Goal: Check status: Check status

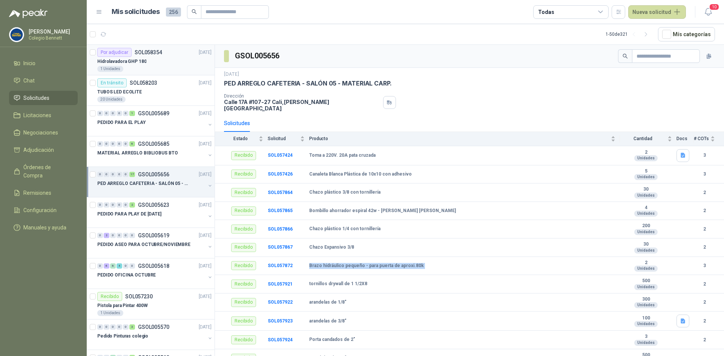
click at [159, 51] on p "SOL058354" at bounding box center [149, 52] width 28 height 5
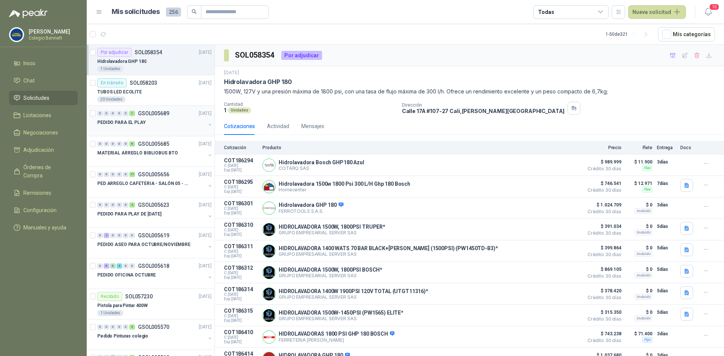
click at [163, 107] on div "0 0 0 0 0 1 GSOL005689 [DATE] PEDIDO PARA EL PLAY" at bounding box center [151, 121] width 128 height 31
click at [164, 123] on div "PEDIDO PARA EL PLAY" at bounding box center [151, 122] width 108 height 9
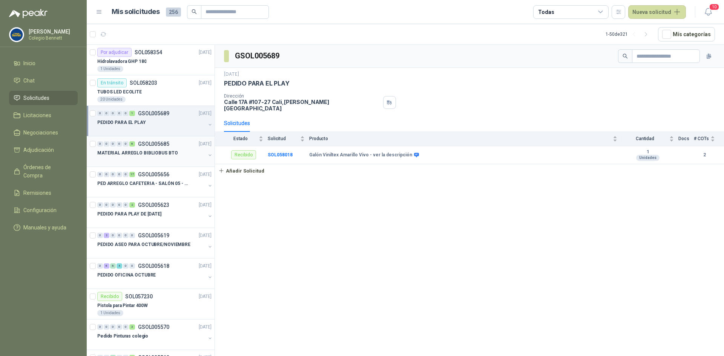
click at [157, 145] on p "GSOL005685" at bounding box center [153, 143] width 31 height 5
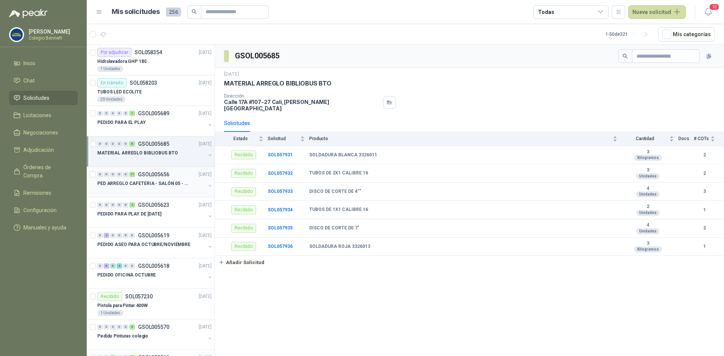
click at [153, 180] on p "PED ARREGLO CAFETERIA - SALÓN 05 - MATERIAL CARP." at bounding box center [144, 183] width 94 height 7
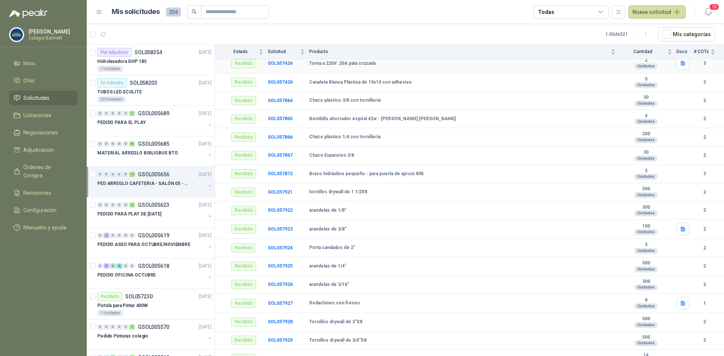
scroll to position [109, 0]
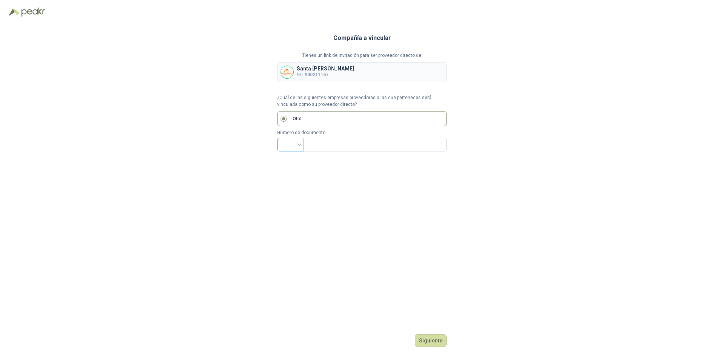
click at [296, 143] on input "search" at bounding box center [291, 143] width 18 height 11
click at [293, 163] on div "CC" at bounding box center [290, 161] width 15 height 8
click at [317, 146] on input "text" at bounding box center [374, 144] width 133 height 13
type input "********"
